Goal: Task Accomplishment & Management: Manage account settings

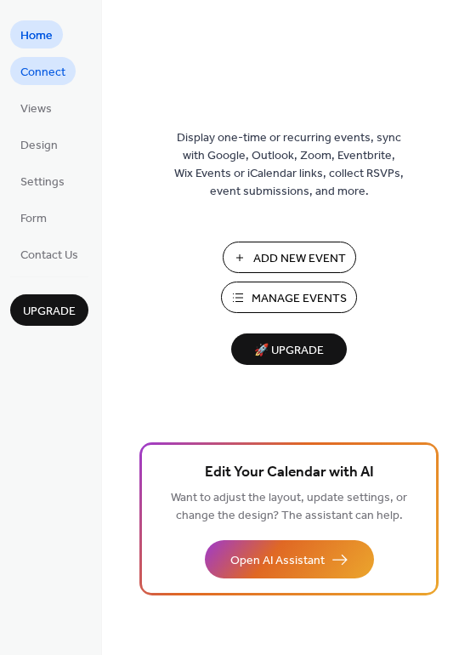
click at [43, 67] on span "Connect" at bounding box center [42, 73] width 45 height 18
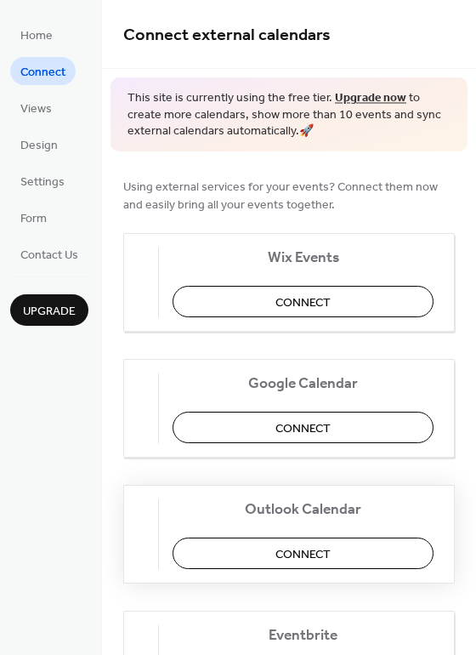
click at [310, 552] on span "Connect" at bounding box center [303, 554] width 55 height 18
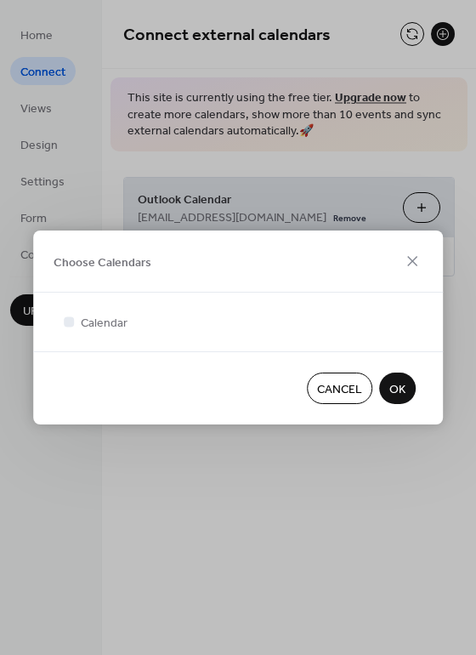
click at [157, 346] on div at bounding box center [238, 341] width 356 height 20
click at [86, 319] on span "Calendar" at bounding box center [104, 324] width 47 height 18
click at [407, 394] on button "OK" at bounding box center [397, 388] width 37 height 31
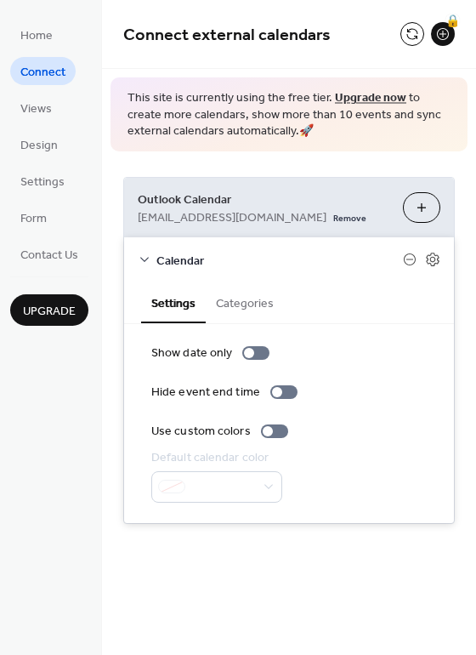
click at [144, 258] on icon at bounding box center [145, 260] width 14 height 14
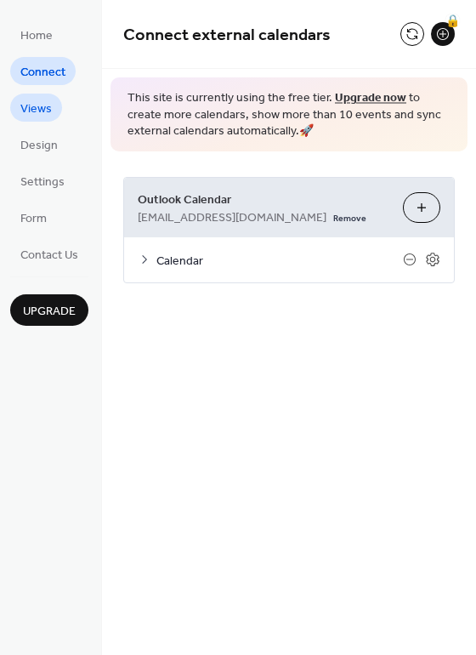
click at [54, 112] on link "Views" at bounding box center [36, 108] width 52 height 28
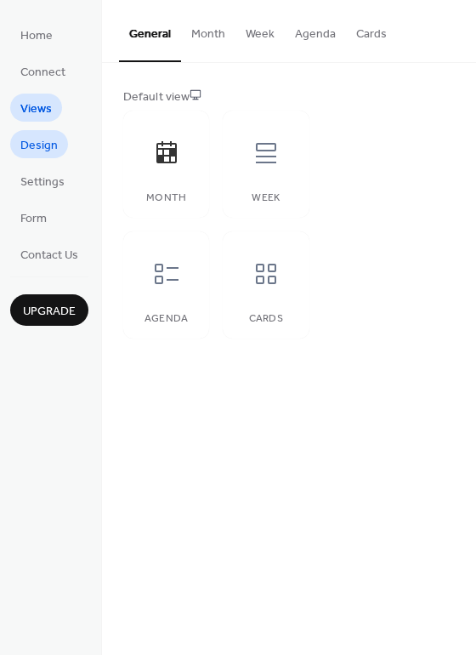
click at [25, 149] on span "Design" at bounding box center [38, 146] width 37 height 18
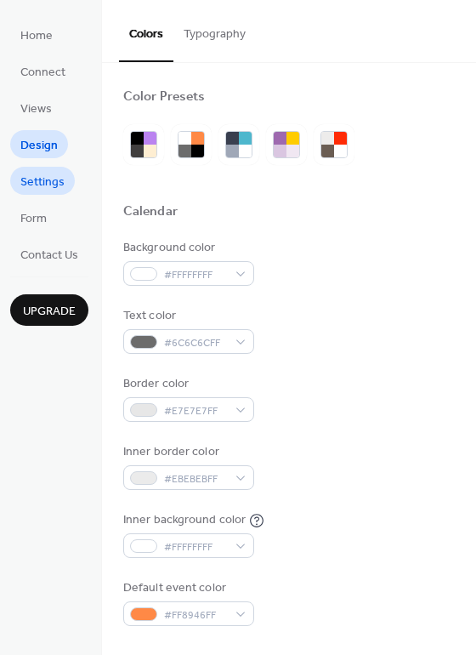
click at [56, 187] on span "Settings" at bounding box center [42, 183] width 44 height 18
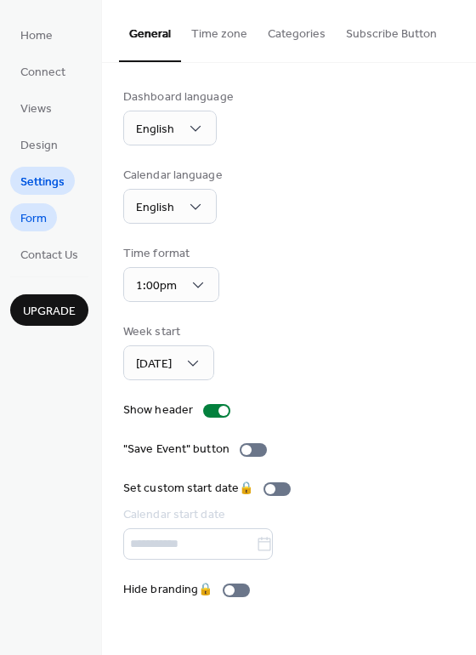
click at [53, 223] on link "Form" at bounding box center [33, 217] width 47 height 28
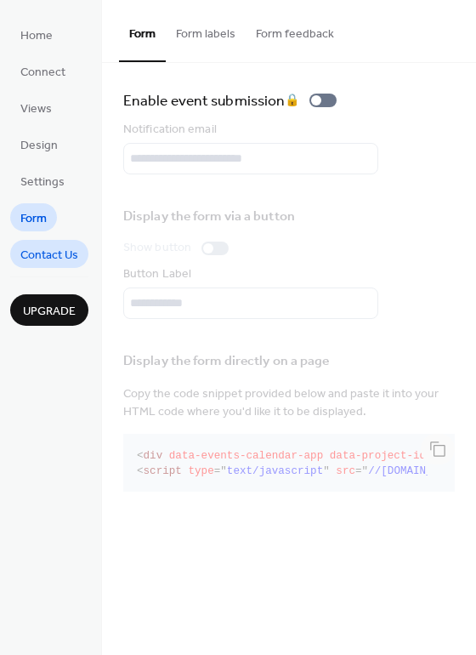
click at [76, 254] on span "Contact Us" at bounding box center [49, 256] width 58 height 18
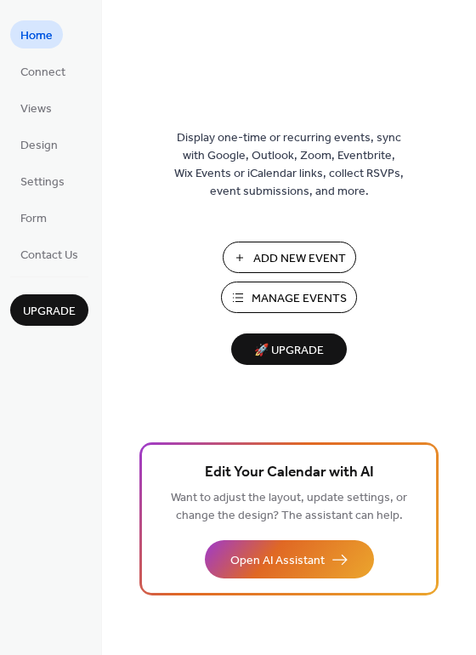
click at [299, 290] on span "Manage Events" at bounding box center [299, 299] width 95 height 18
click at [54, 66] on span "Connect" at bounding box center [42, 73] width 45 height 18
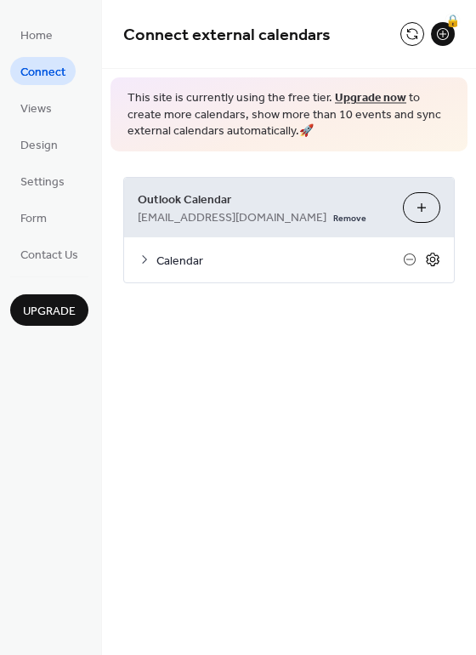
click at [437, 263] on icon at bounding box center [432, 260] width 13 height 14
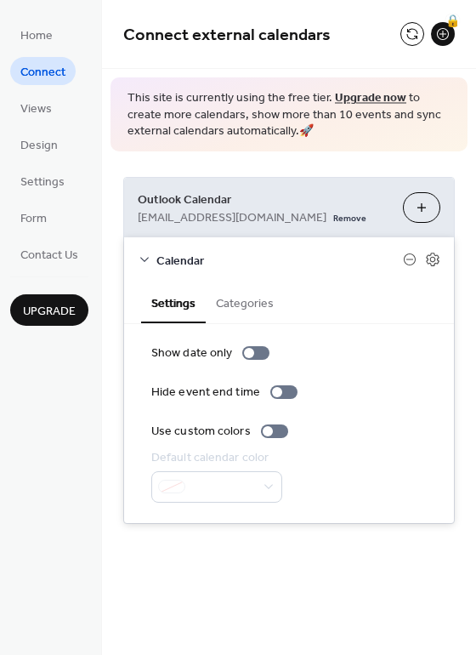
click at [423, 211] on button "Choose Calendars" at bounding box center [421, 207] width 37 height 31
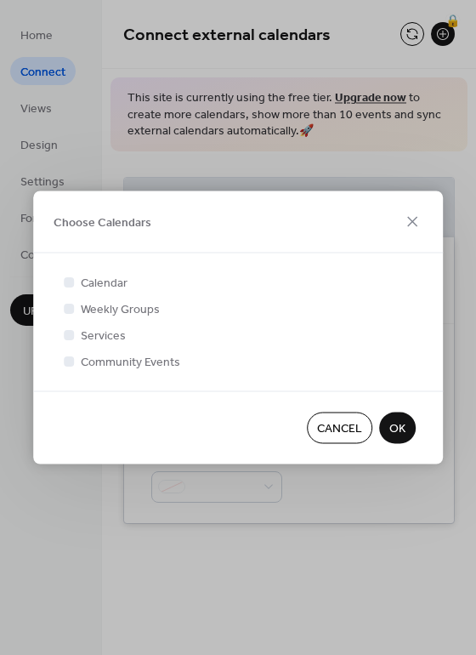
click at [129, 308] on span "Weekly Groups" at bounding box center [120, 310] width 79 height 18
click at [83, 333] on span "Services" at bounding box center [103, 337] width 45 height 18
click at [71, 329] on div at bounding box center [69, 334] width 10 height 10
click at [70, 334] on div at bounding box center [69, 334] width 10 height 10
click at [68, 309] on div at bounding box center [69, 308] width 10 height 10
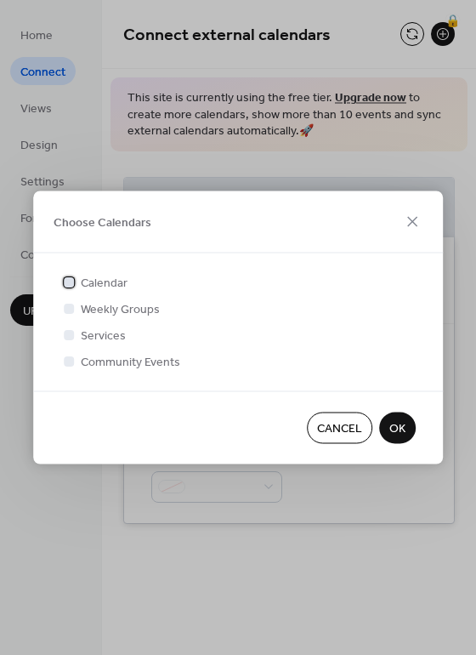
click at [69, 277] on div at bounding box center [69, 282] width 10 height 10
click at [70, 306] on div at bounding box center [69, 308] width 10 height 10
click at [72, 338] on div at bounding box center [69, 334] width 10 height 10
click at [71, 309] on icon at bounding box center [69, 308] width 7 height 7
click at [71, 334] on div at bounding box center [69, 334] width 10 height 10
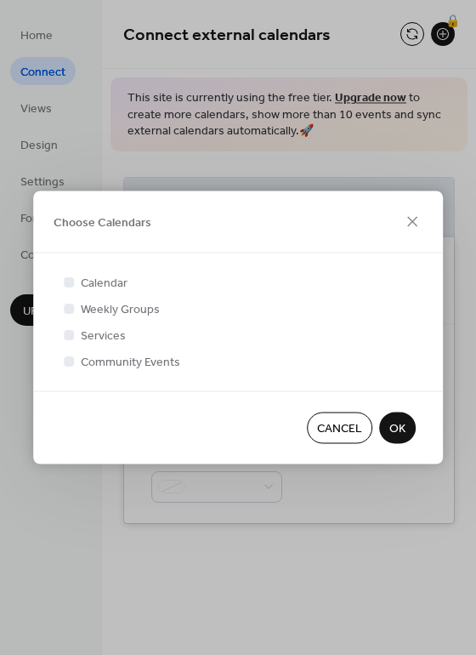
click at [409, 437] on button "OK" at bounding box center [397, 428] width 37 height 31
